Goal: Information Seeking & Learning: Learn about a topic

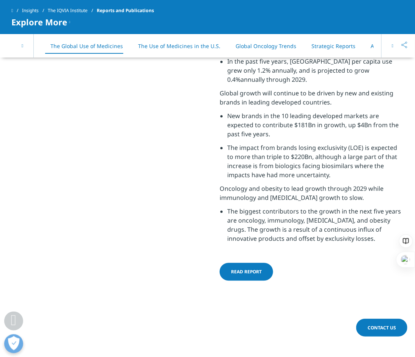
scroll to position [0, 68]
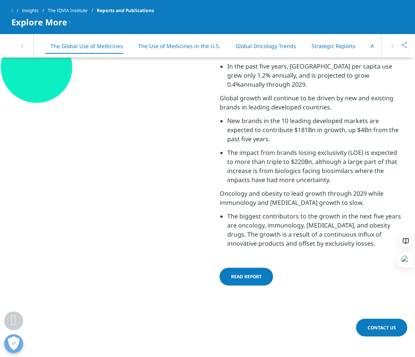
click at [67, 12] on link "The IQVIA Institute" at bounding box center [72, 11] width 49 height 14
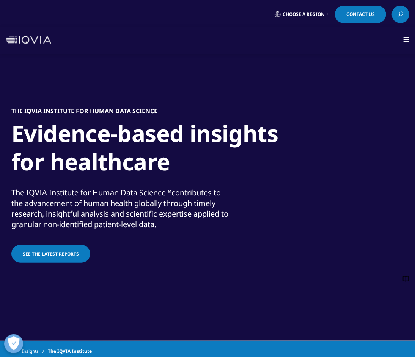
click at [401, 14] on icon at bounding box center [400, 14] width 6 height 10
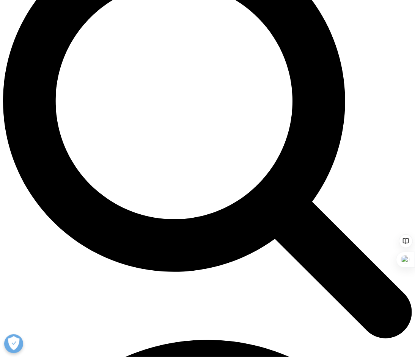
scroll to position [497, 0]
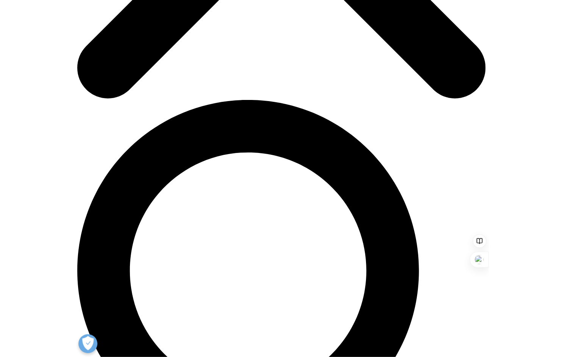
scroll to position [323, 0]
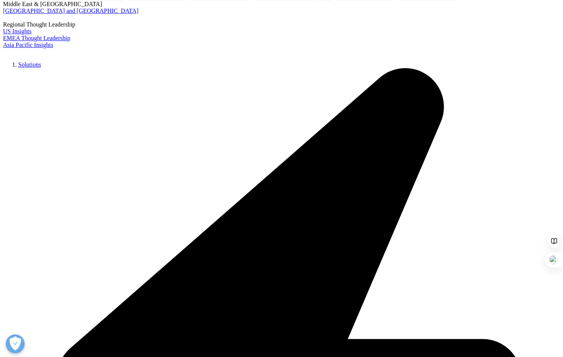
scroll to position [0, 0]
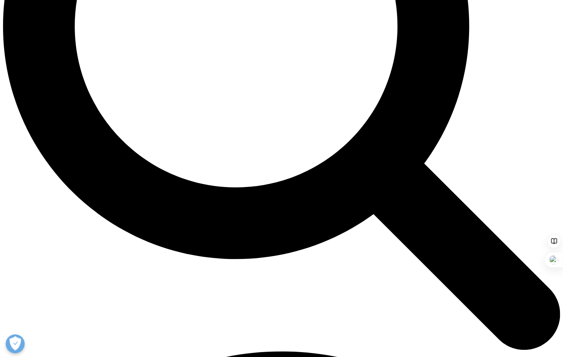
scroll to position [778, 0]
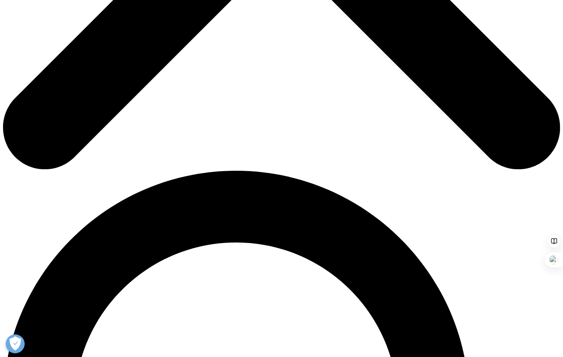
scroll to position [398, 0]
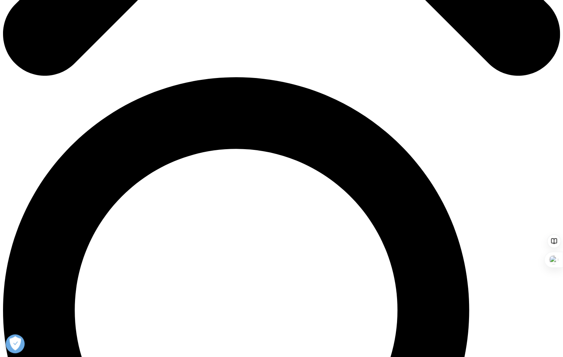
scroll to position [763, 0]
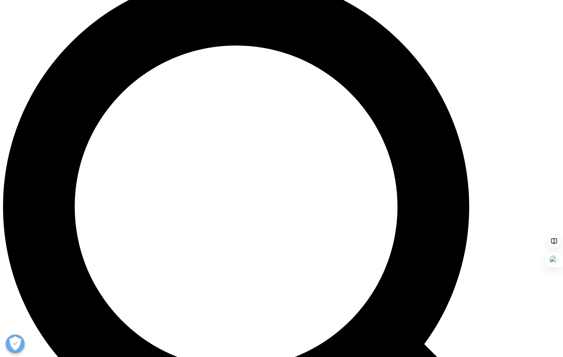
scroll to position [596, 0]
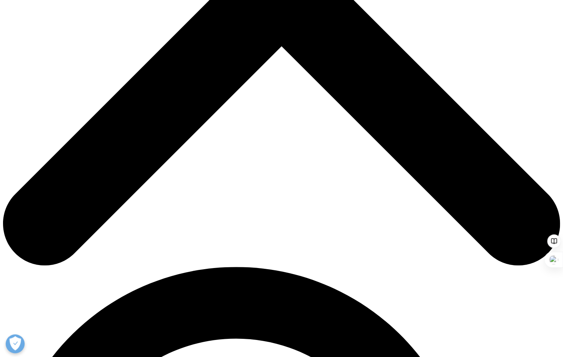
scroll to position [302, 0]
